Goal: Task Accomplishment & Management: Complete application form

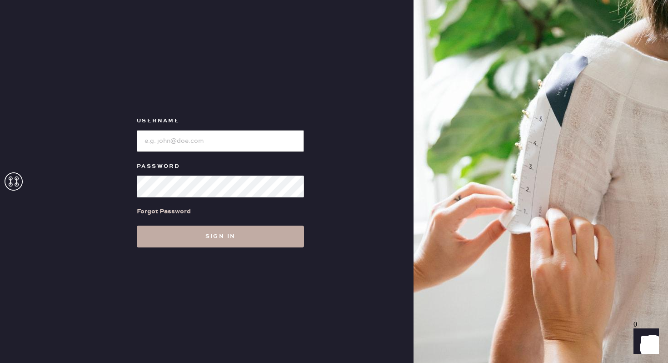
type input "reformationsoho"
click at [237, 233] on button "Sign in" at bounding box center [220, 236] width 167 height 22
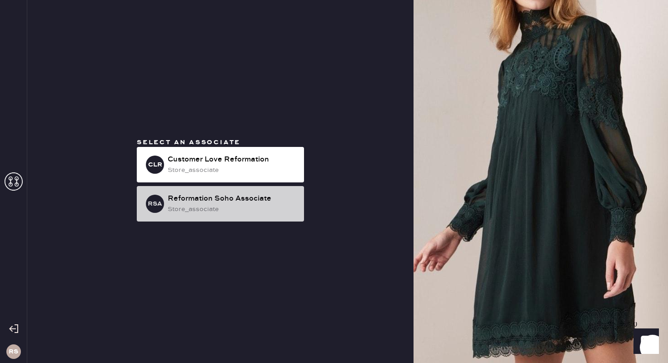
click at [248, 197] on div "Reformation Soho Associate" at bounding box center [232, 198] width 129 height 11
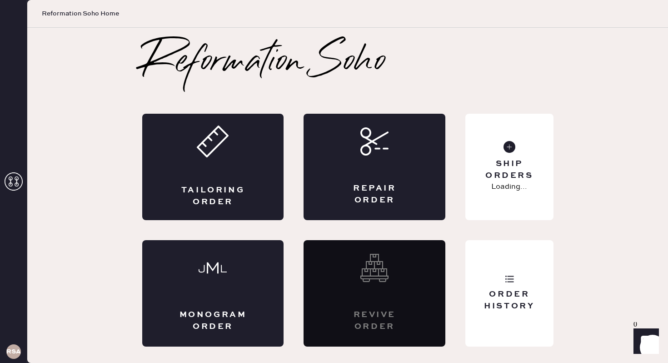
click at [248, 197] on div "Tailoring Order" at bounding box center [213, 167] width 142 height 106
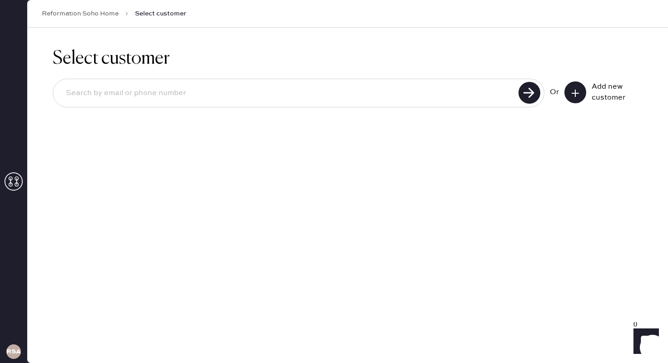
click at [575, 96] on icon at bounding box center [575, 93] width 9 height 9
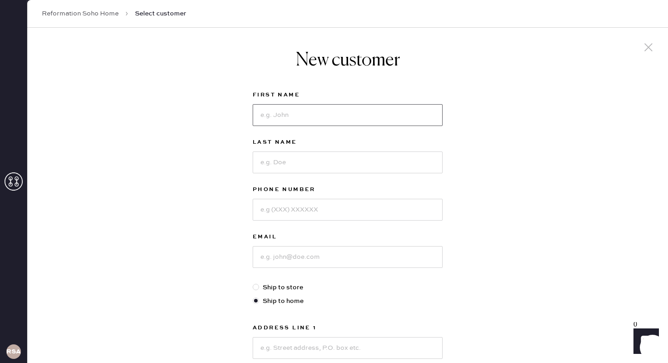
click at [327, 112] on input at bounding box center [348, 115] width 190 height 22
type input "Deepa"
click at [326, 172] on input at bounding box center [348, 162] width 190 height 22
type input "[PERSON_NAME]"
click at [320, 215] on input at bounding box center [348, 210] width 190 height 22
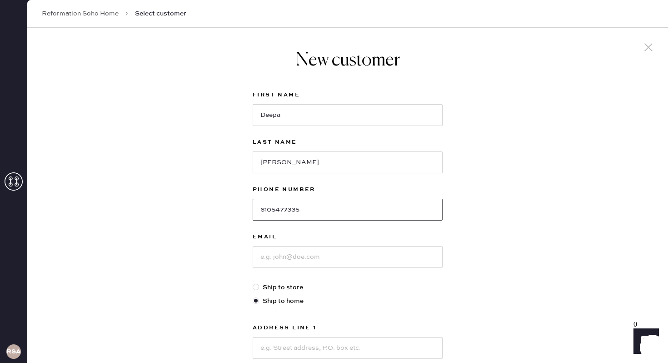
type input "6105477335"
click at [313, 259] on input at bounding box center [348, 257] width 190 height 22
type input "[EMAIL_ADDRESS][DOMAIN_NAME]"
click at [347, 296] on label "Ship to home" at bounding box center [348, 301] width 190 height 10
click at [253, 296] on input "Ship to home" at bounding box center [253, 296] width 0 height 0
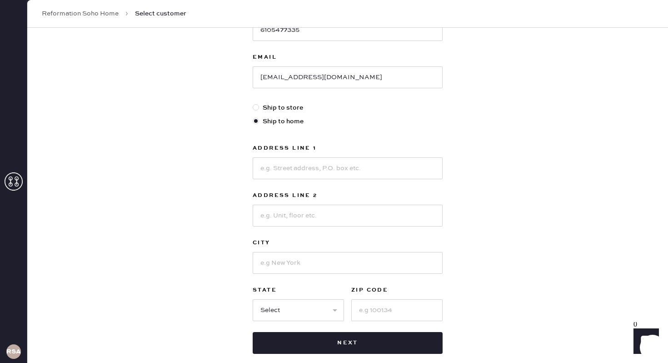
scroll to position [179, 0]
click at [303, 83] on input "[EMAIL_ADDRESS][DOMAIN_NAME]" at bounding box center [348, 78] width 190 height 22
click at [276, 174] on input at bounding box center [348, 169] width 190 height 22
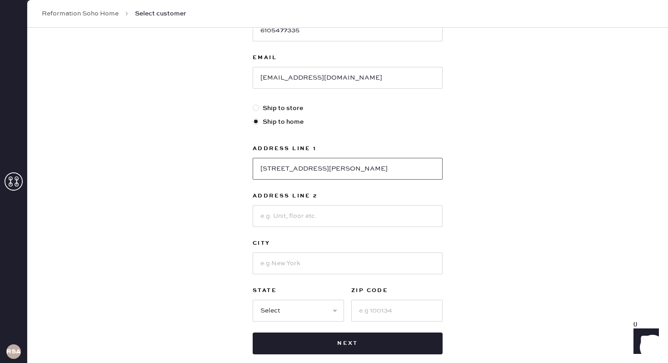
type input "[STREET_ADDRESS][PERSON_NAME]"
click at [323, 217] on input at bounding box center [348, 216] width 190 height 22
click at [268, 265] on input at bounding box center [348, 263] width 190 height 22
type input "[US_STATE]"
click at [281, 314] on select "Select AK AL AR AZ CA CO CT [GEOGRAPHIC_DATA] DE FL [GEOGRAPHIC_DATA] HI [GEOGR…" at bounding box center [298, 310] width 91 height 22
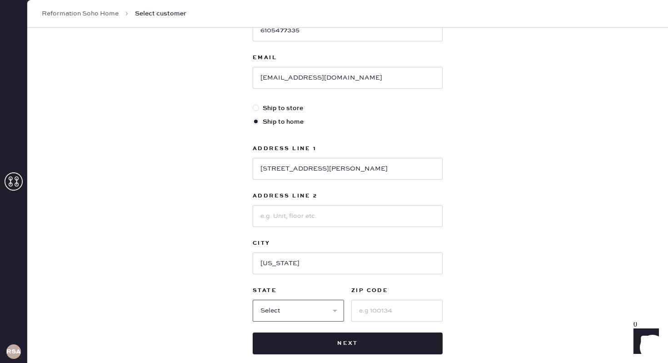
select select "NY"
click at [253, 299] on select "Select AK AL AR AZ CA CO CT [GEOGRAPHIC_DATA] DE FL [GEOGRAPHIC_DATA] HI [GEOGR…" at bounding box center [298, 310] width 91 height 22
click at [372, 306] on input at bounding box center [396, 310] width 91 height 22
type input "10013"
click at [543, 202] on div "New customer First Name Deepa Last Name [PERSON_NAME] Phone Number [PHONE_NUMBE…" at bounding box center [347, 130] width 641 height 563
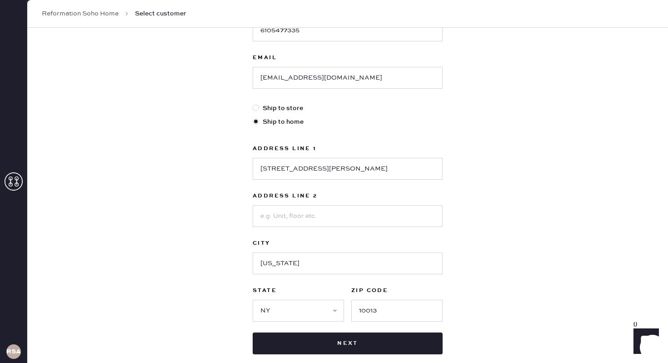
click at [340, 250] on div "City" at bounding box center [348, 244] width 190 height 13
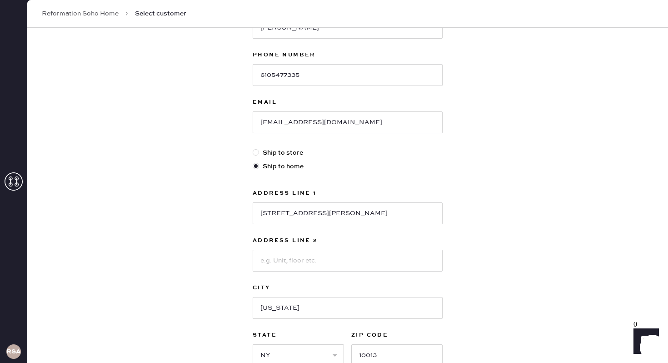
scroll to position [132, 0]
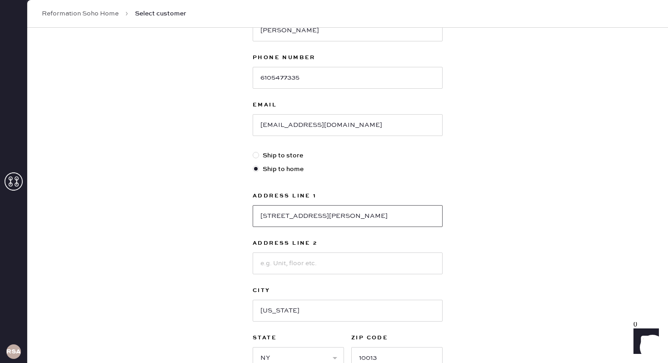
drag, startPoint x: 307, startPoint y: 214, endPoint x: 340, endPoint y: 216, distance: 33.2
click at [340, 216] on input "[STREET_ADDRESS][PERSON_NAME]" at bounding box center [348, 216] width 190 height 22
click at [298, 265] on input at bounding box center [348, 263] width 190 height 22
paste input "Apt 1210"
type input "Apt 1210"
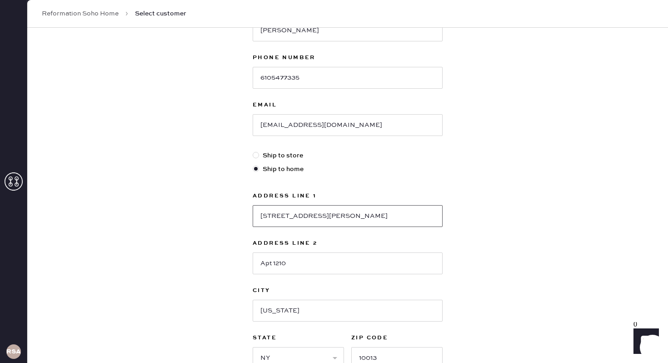
drag, startPoint x: 306, startPoint y: 215, endPoint x: 338, endPoint y: 216, distance: 32.3
click at [338, 216] on input "[STREET_ADDRESS][PERSON_NAME]" at bounding box center [348, 216] width 190 height 22
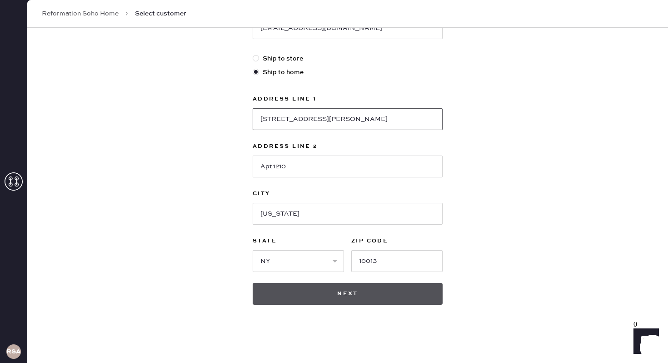
type input "[STREET_ADDRESS][PERSON_NAME]"
click at [361, 291] on button "Next" at bounding box center [348, 294] width 190 height 22
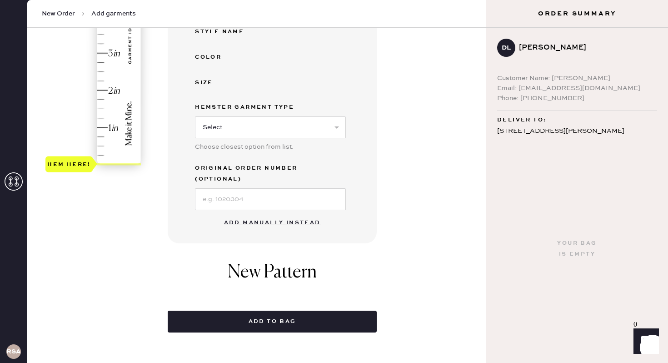
scroll to position [234, 0]
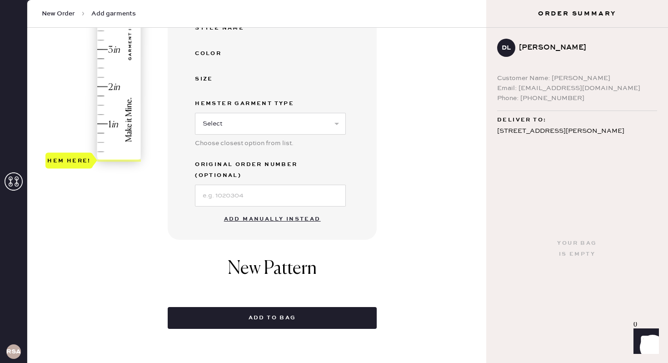
click at [279, 210] on button "Add manually instead" at bounding box center [273, 219] width 108 height 18
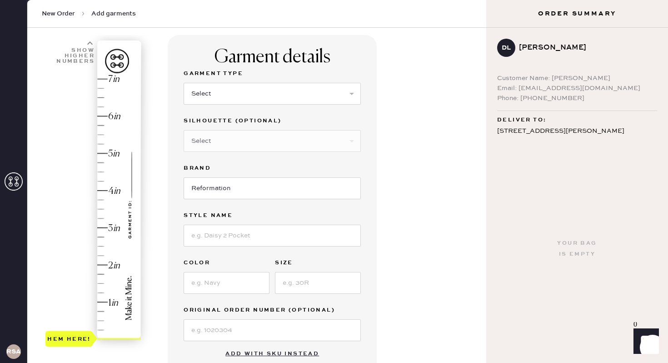
scroll to position [55, 0]
click at [267, 90] on select "Select Basic Skirt Jeans Leggings Pants Shorts Basic Sleeved Dress Basic Sleeve…" at bounding box center [272, 94] width 177 height 22
select select "2"
click at [184, 83] on select "Select Basic Skirt Jeans Leggings Pants Shorts Basic Sleeved Dress Basic Sleeve…" at bounding box center [272, 94] width 177 height 22
click at [244, 139] on select "Select Shorts Cropped Flare Boot Cut Straight Skinny Other" at bounding box center [272, 141] width 177 height 22
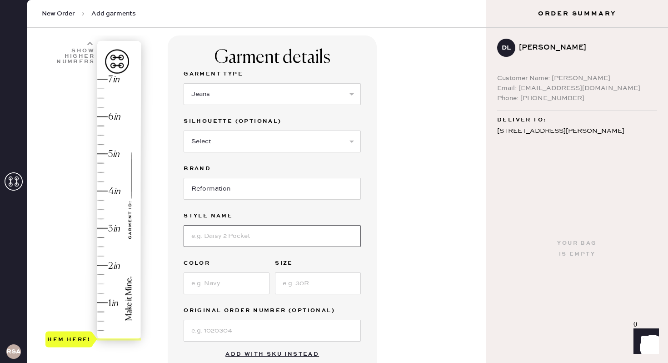
click at [237, 233] on input at bounding box center [272, 236] width 177 height 22
type input "[PERSON_NAME] studded"
click at [209, 286] on input at bounding box center [227, 283] width 86 height 22
type input "blue"
click at [299, 286] on input at bounding box center [318, 283] width 86 height 22
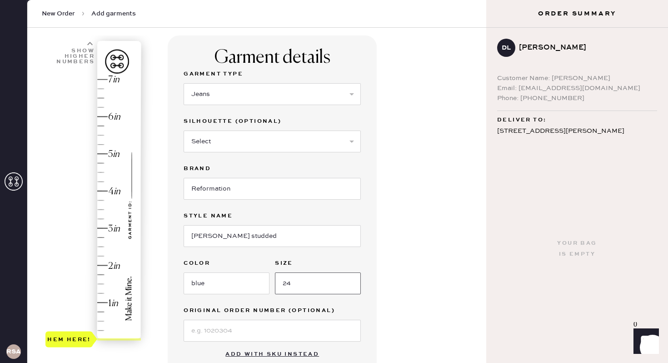
type input "24"
type input "2.75"
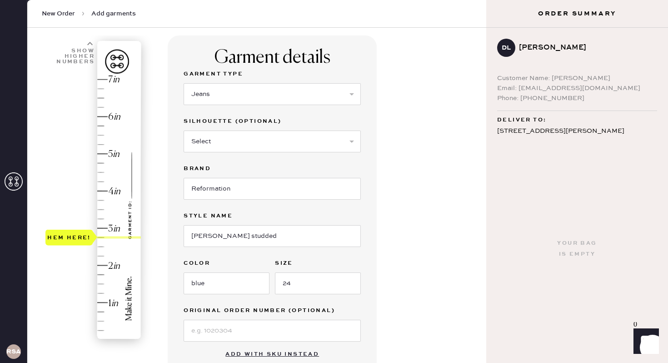
click at [101, 239] on div "Hem here!" at bounding box center [93, 209] width 97 height 268
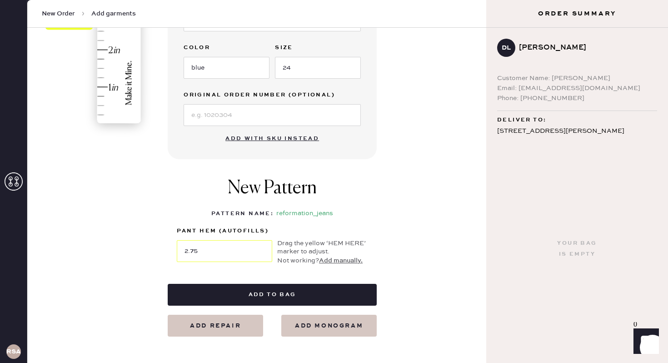
scroll to position [271, 0]
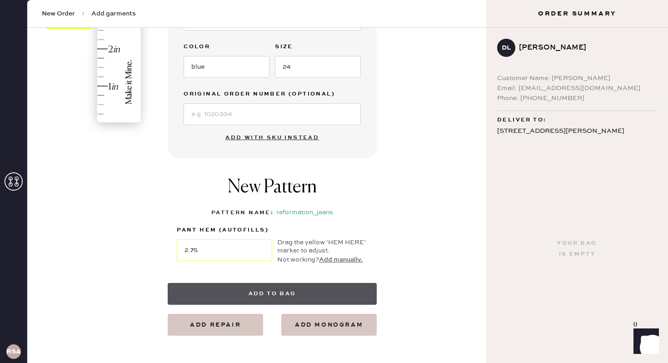
click at [224, 297] on button "Add to bag" at bounding box center [272, 294] width 209 height 22
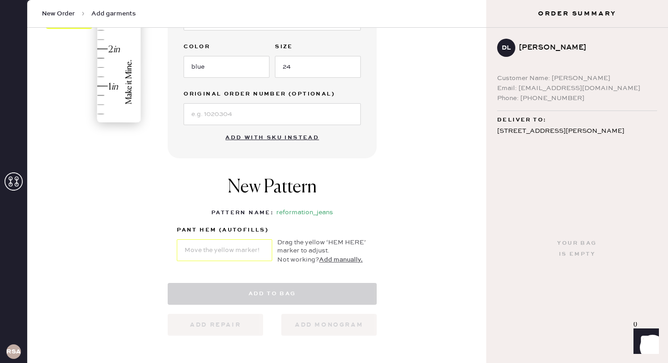
select select "2"
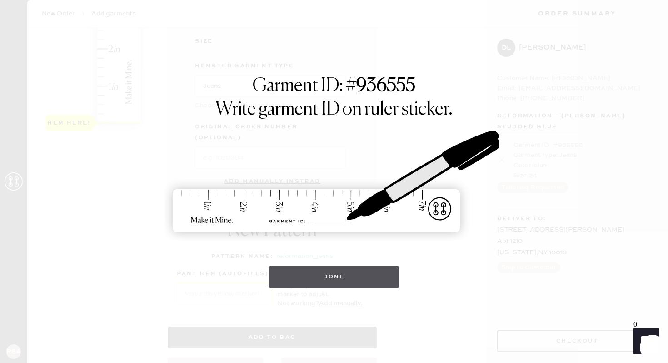
click at [302, 273] on button "Done" at bounding box center [333, 277] width 131 height 22
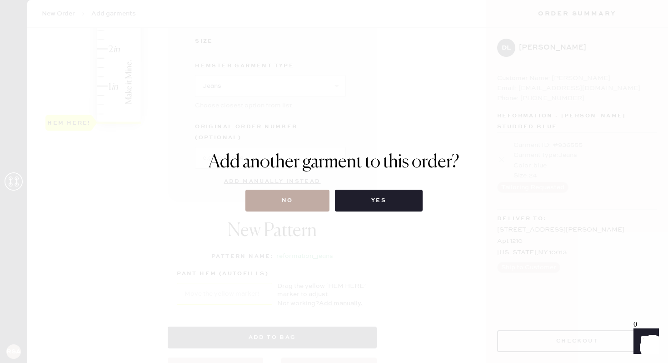
click at [298, 203] on button "No" at bounding box center [287, 200] width 84 height 22
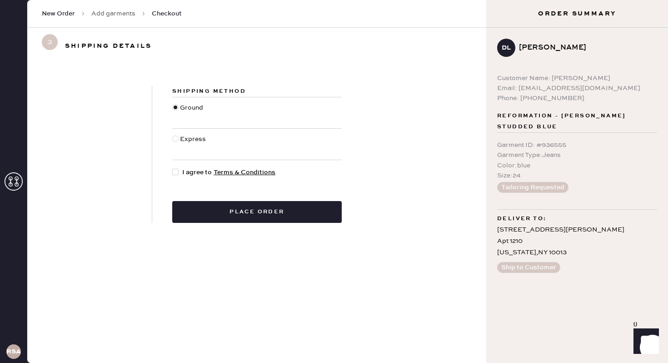
click at [196, 172] on span "I agree to Terms & Conditions" at bounding box center [228, 172] width 93 height 10
click at [173, 168] on input "I agree to Terms & Conditions" at bounding box center [172, 167] width 0 height 0
checkbox input "true"
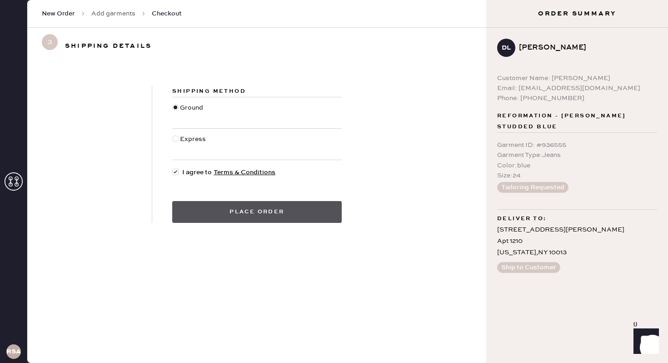
click at [201, 214] on button "Place order" at bounding box center [256, 212] width 169 height 22
